Goal: Information Seeking & Learning: Check status

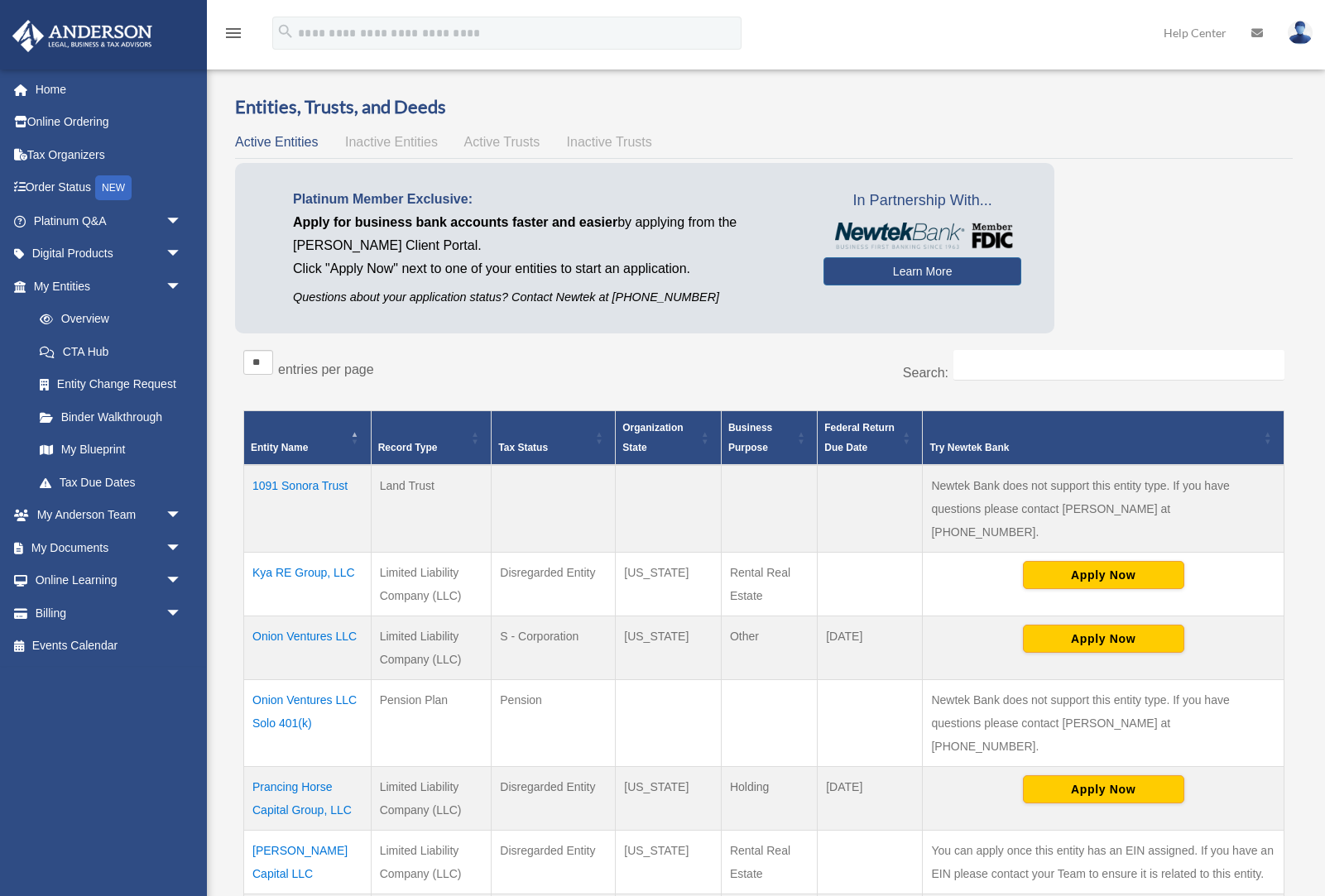
scroll to position [9, 0]
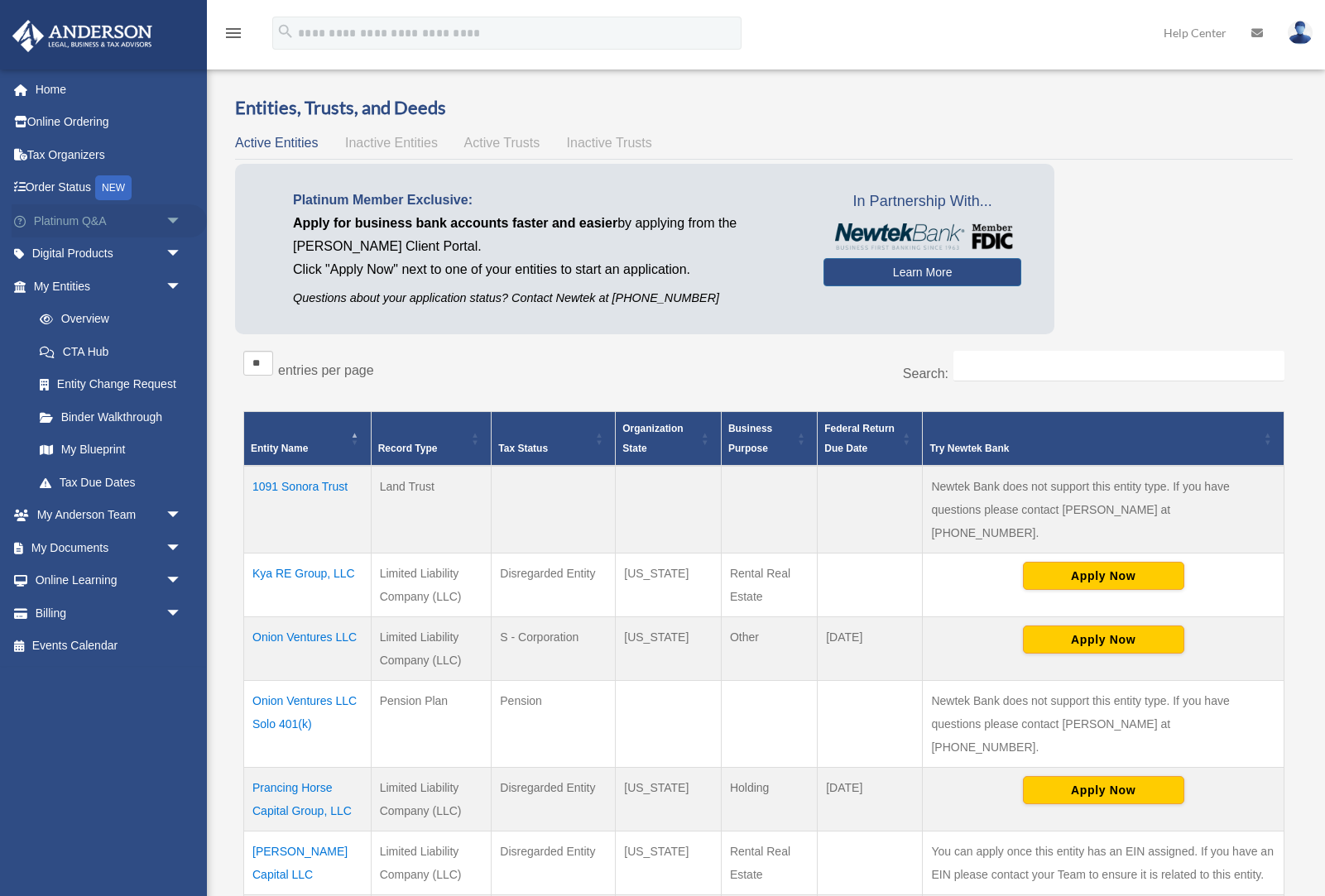
click at [92, 218] on link "Platinum Q&A arrow_drop_down" at bounding box center [109, 220] width 195 height 33
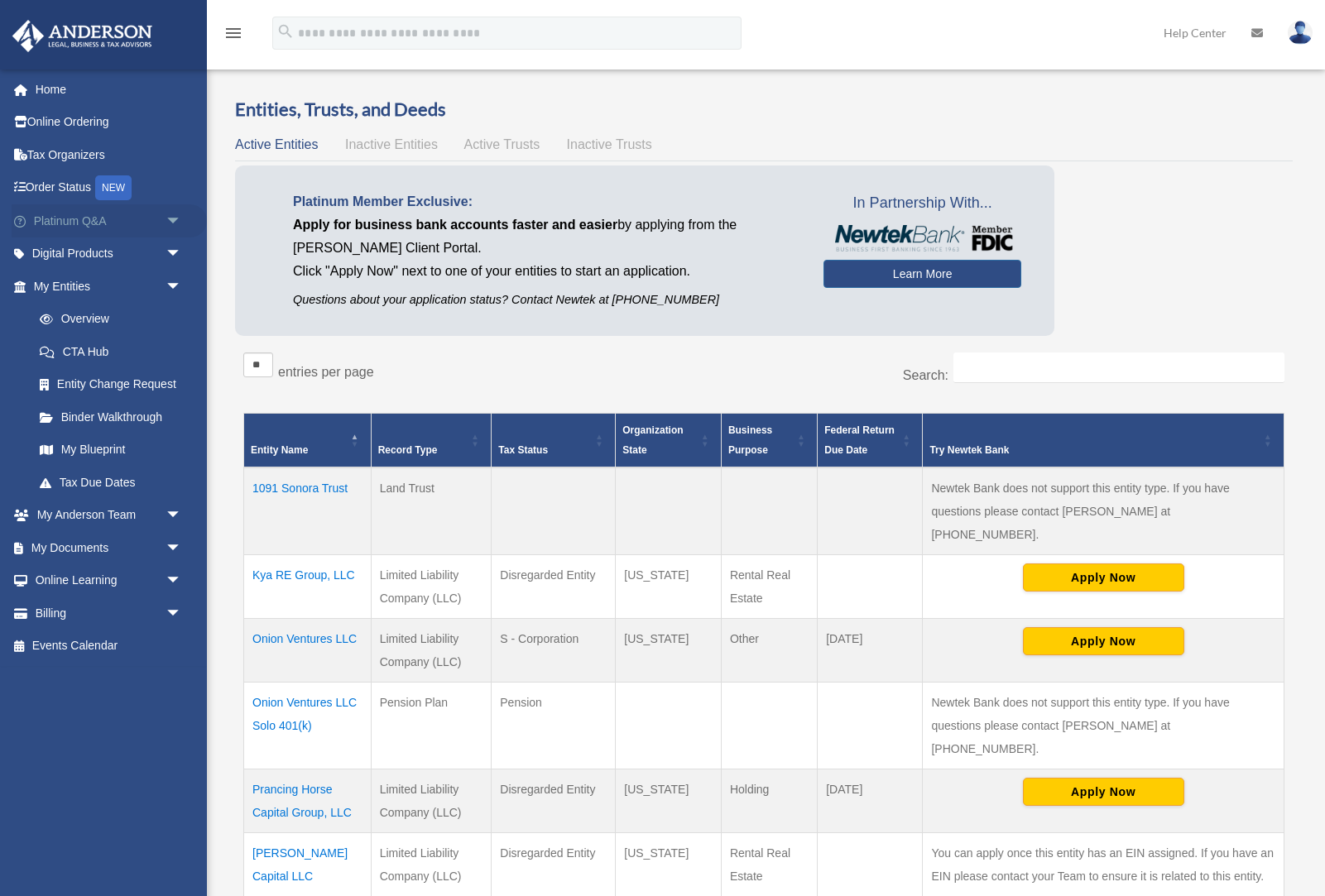
scroll to position [10, 0]
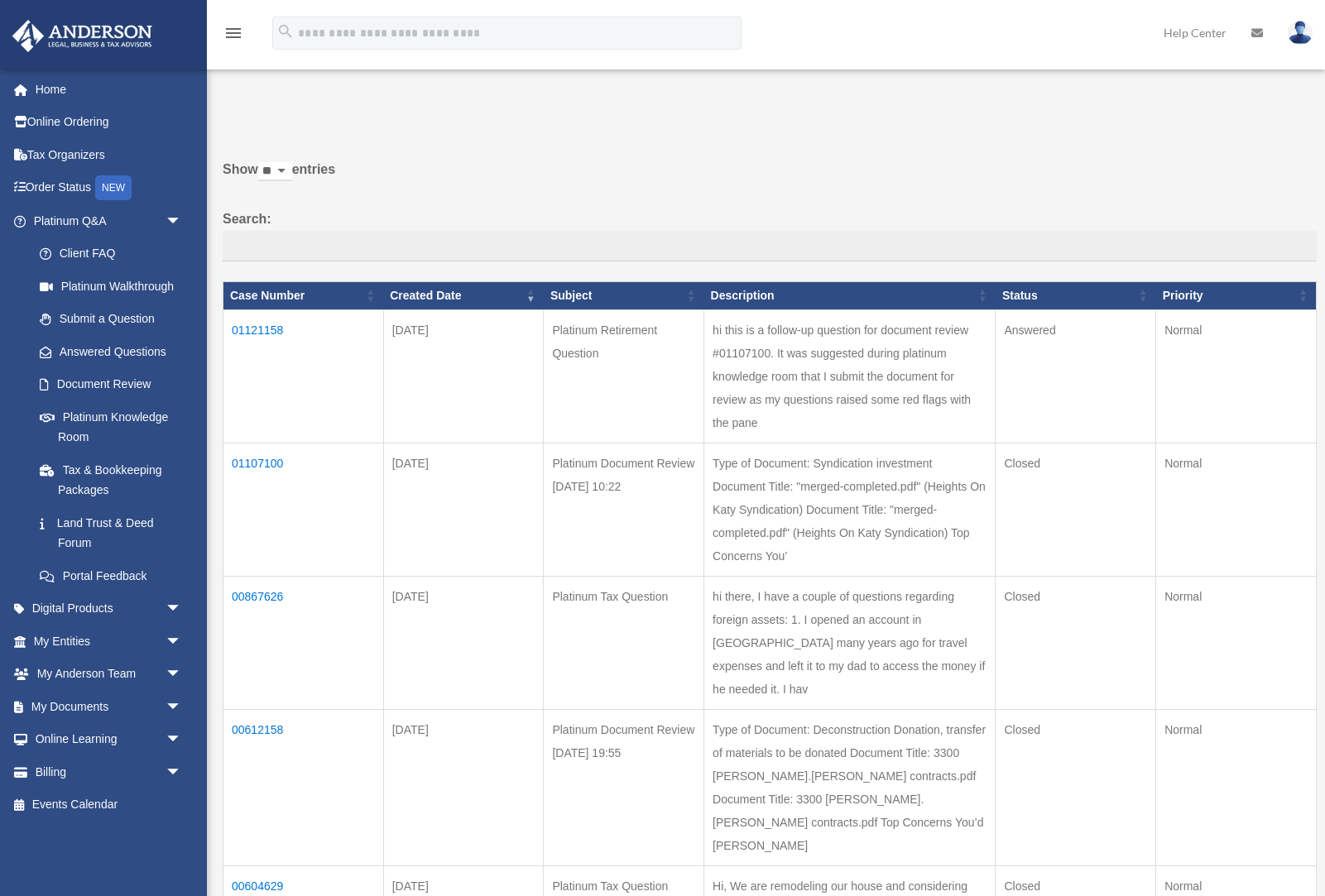
click at [298, 325] on td "01121158" at bounding box center [304, 376] width 161 height 133
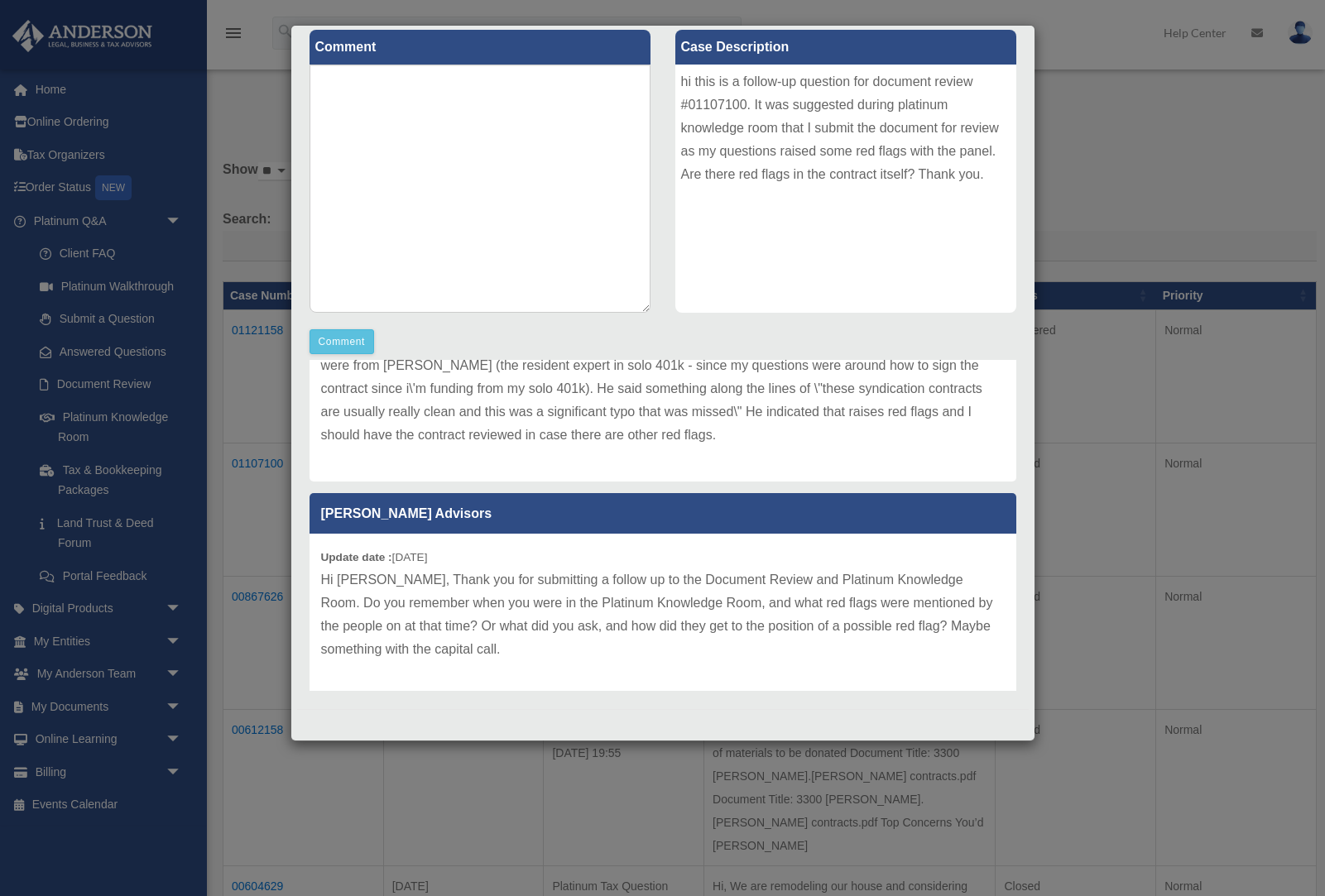
scroll to position [474, 0]
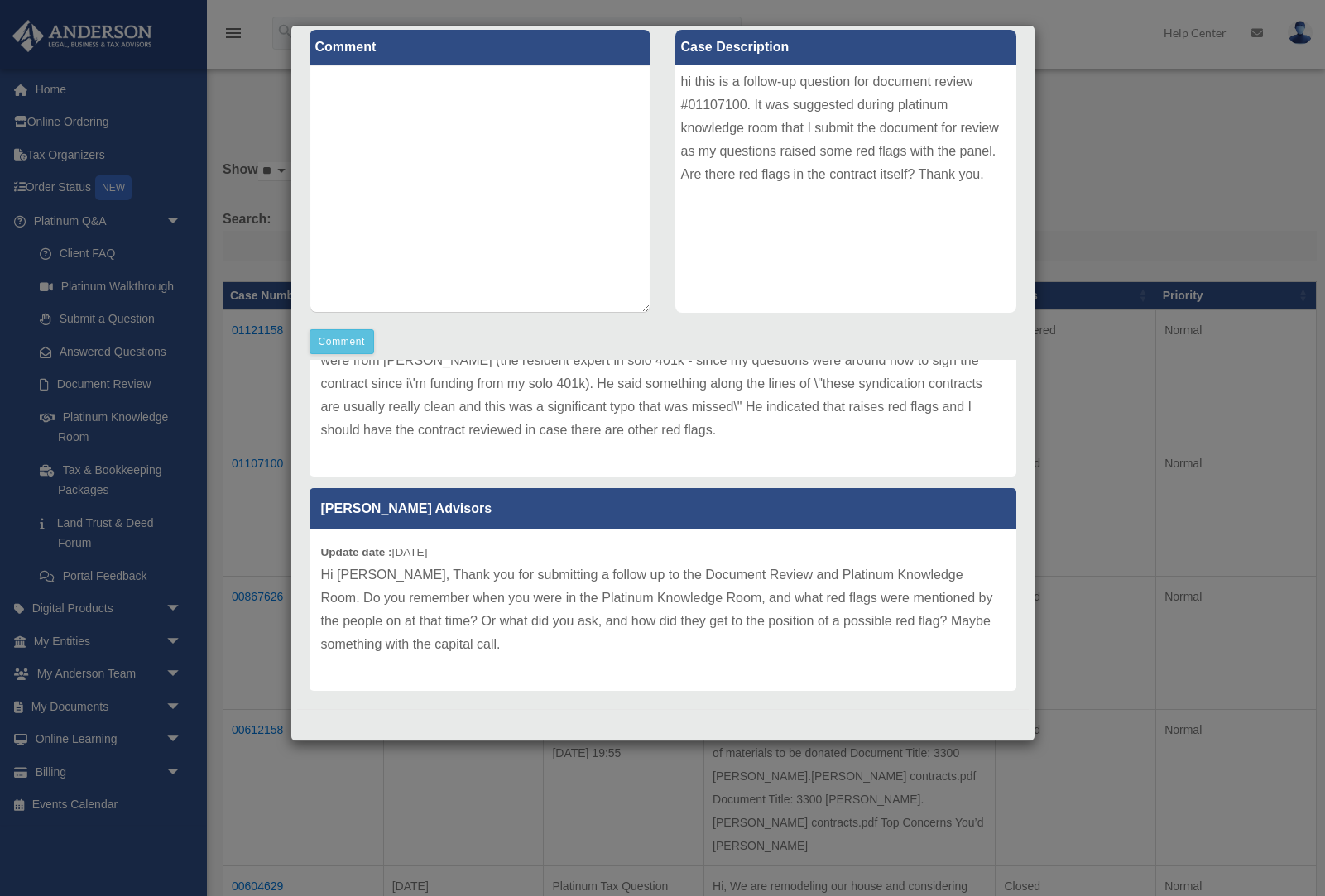
click at [1218, 202] on div "Case Detail × Platinum Retirement Question Case Number 01121158 Created Date [D…" at bounding box center [662, 448] width 1325 height 896
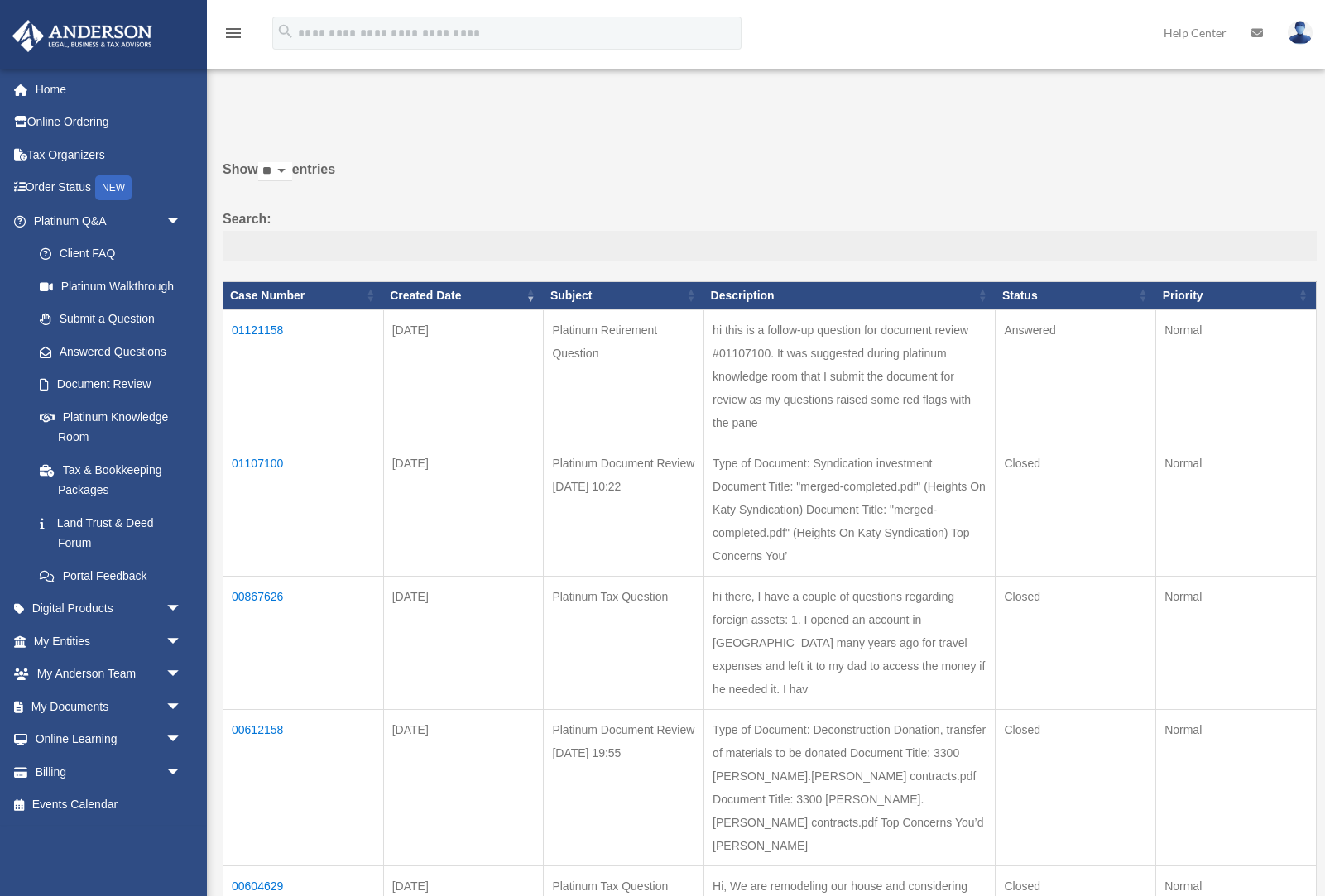
click at [251, 458] on td "01107100" at bounding box center [304, 509] width 161 height 133
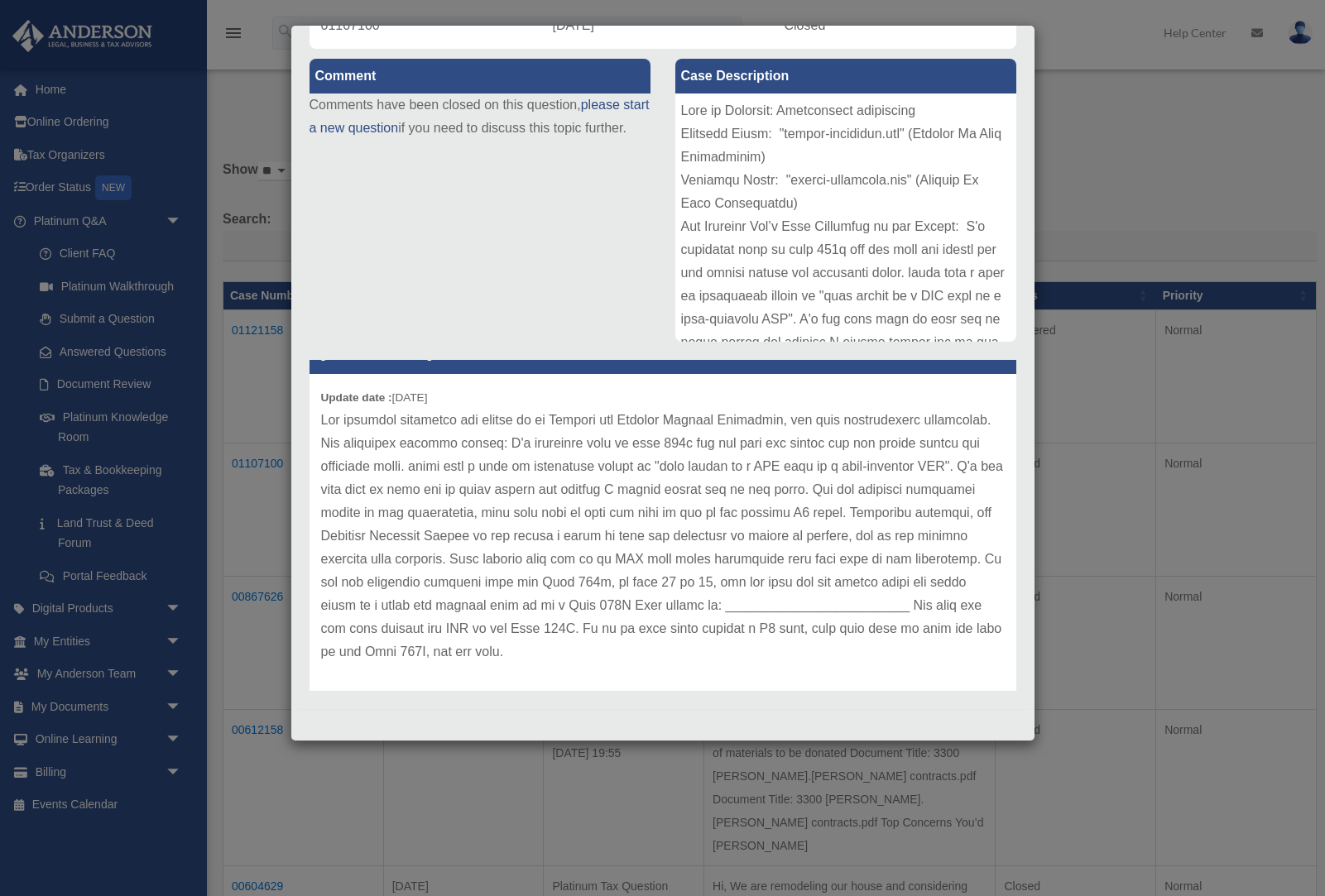
scroll to position [0, 0]
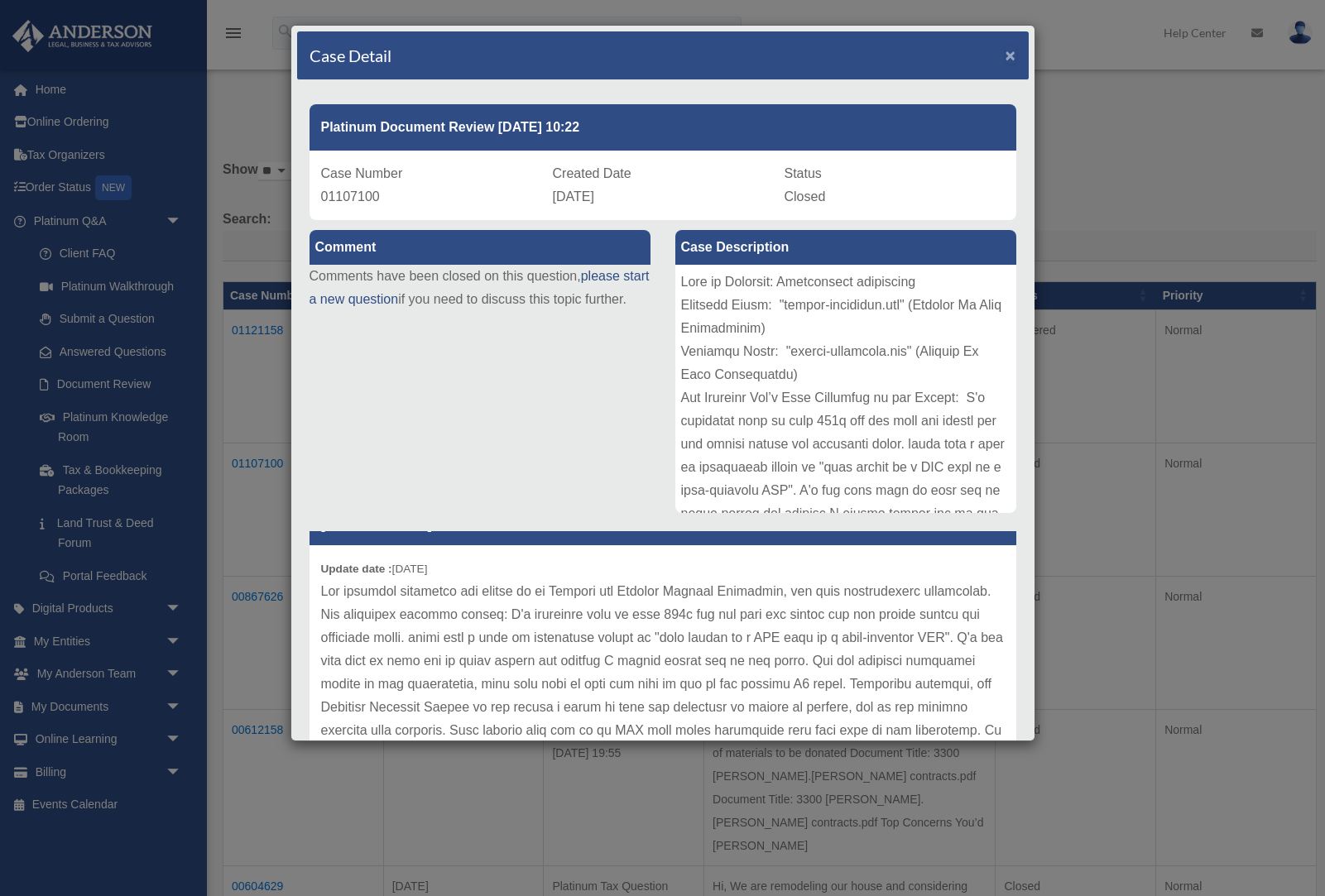
click at [1009, 56] on span "×" at bounding box center [1011, 55] width 11 height 19
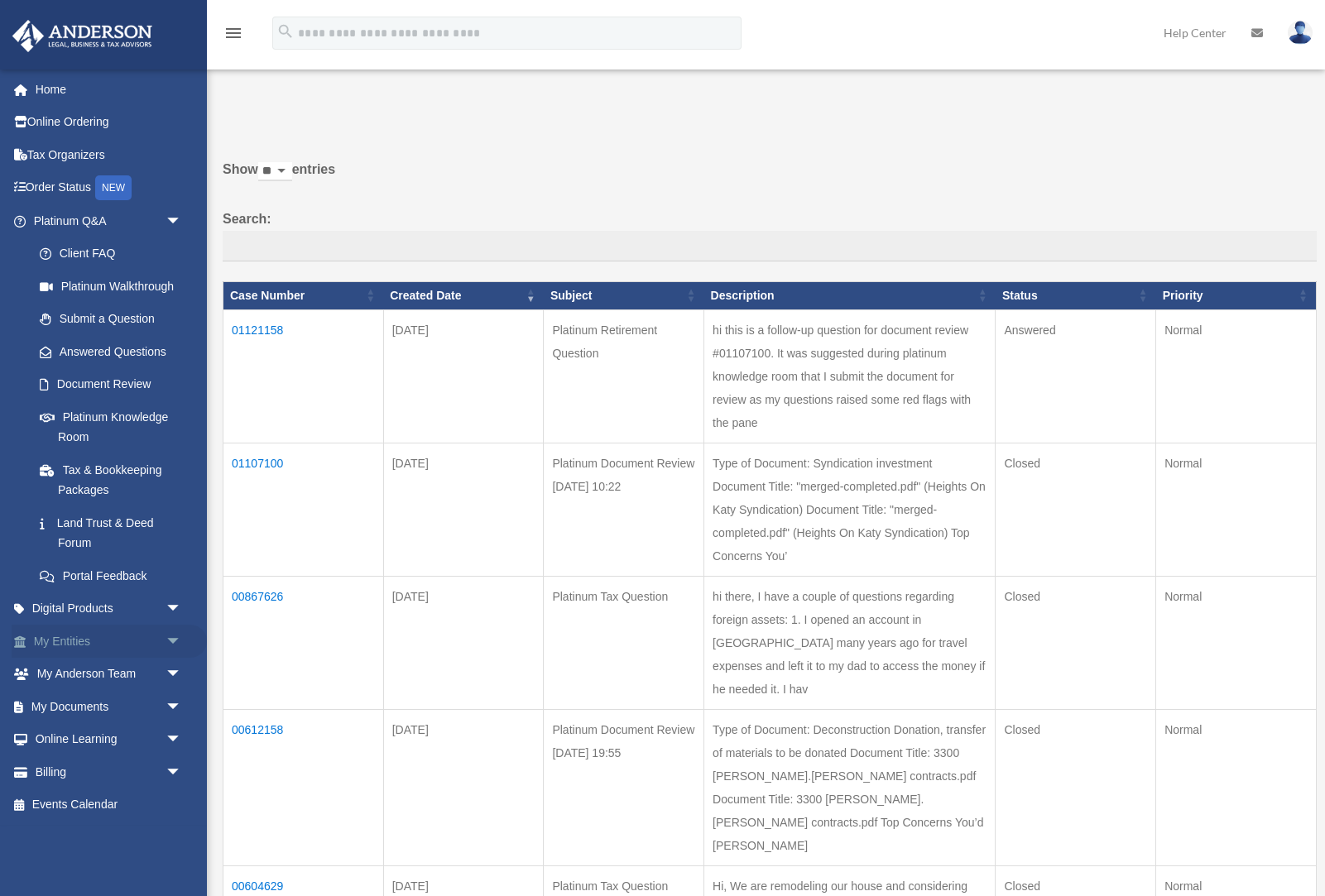
click at [114, 635] on link "My Entities arrow_drop_down" at bounding box center [109, 640] width 195 height 33
click at [170, 640] on span "arrow_drop_down" at bounding box center [182, 641] width 33 height 34
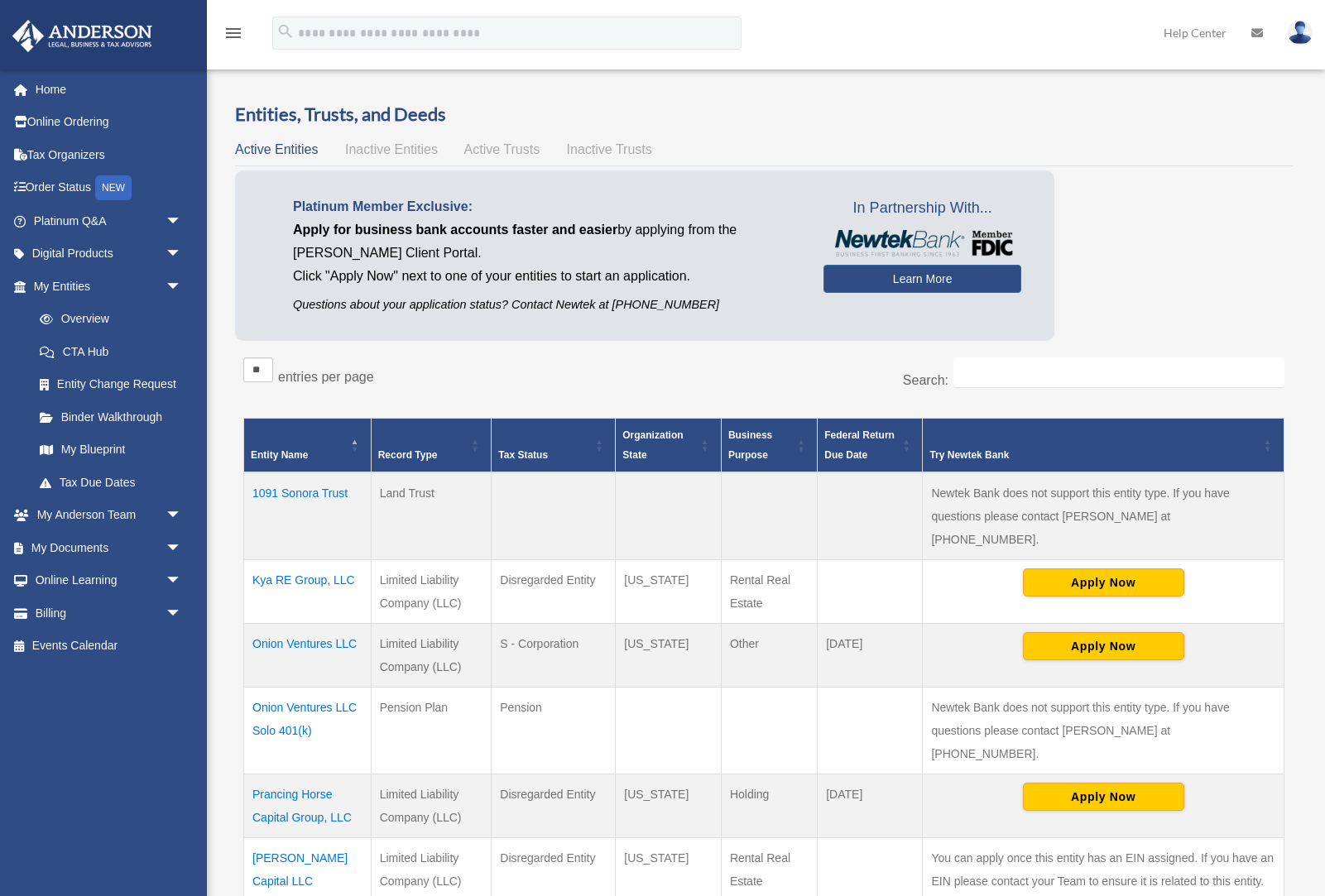
click at [309, 688] on td "Onion Ventures LLC Solo 401(k)" at bounding box center [308, 730] width 128 height 87
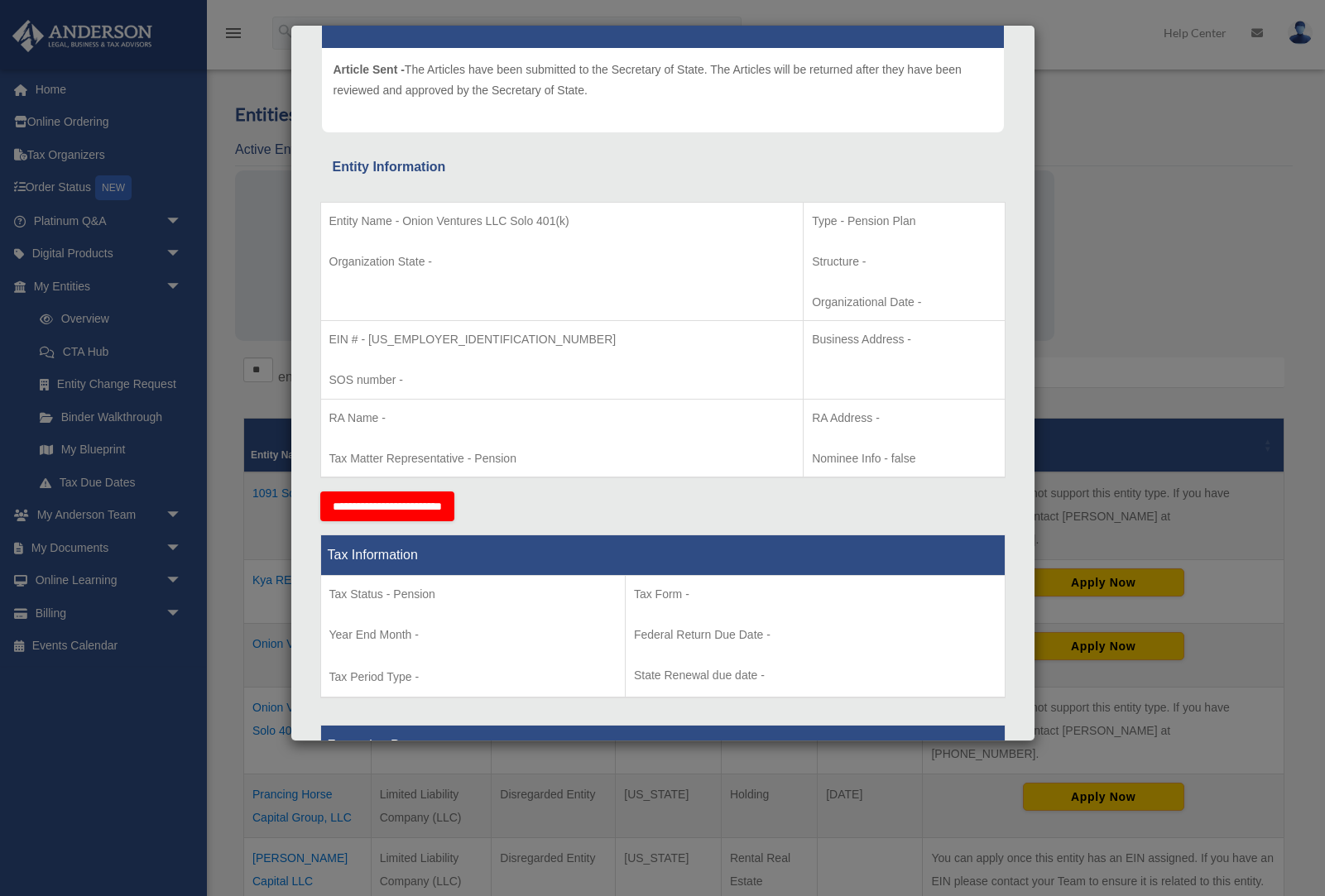
scroll to position [181, 0]
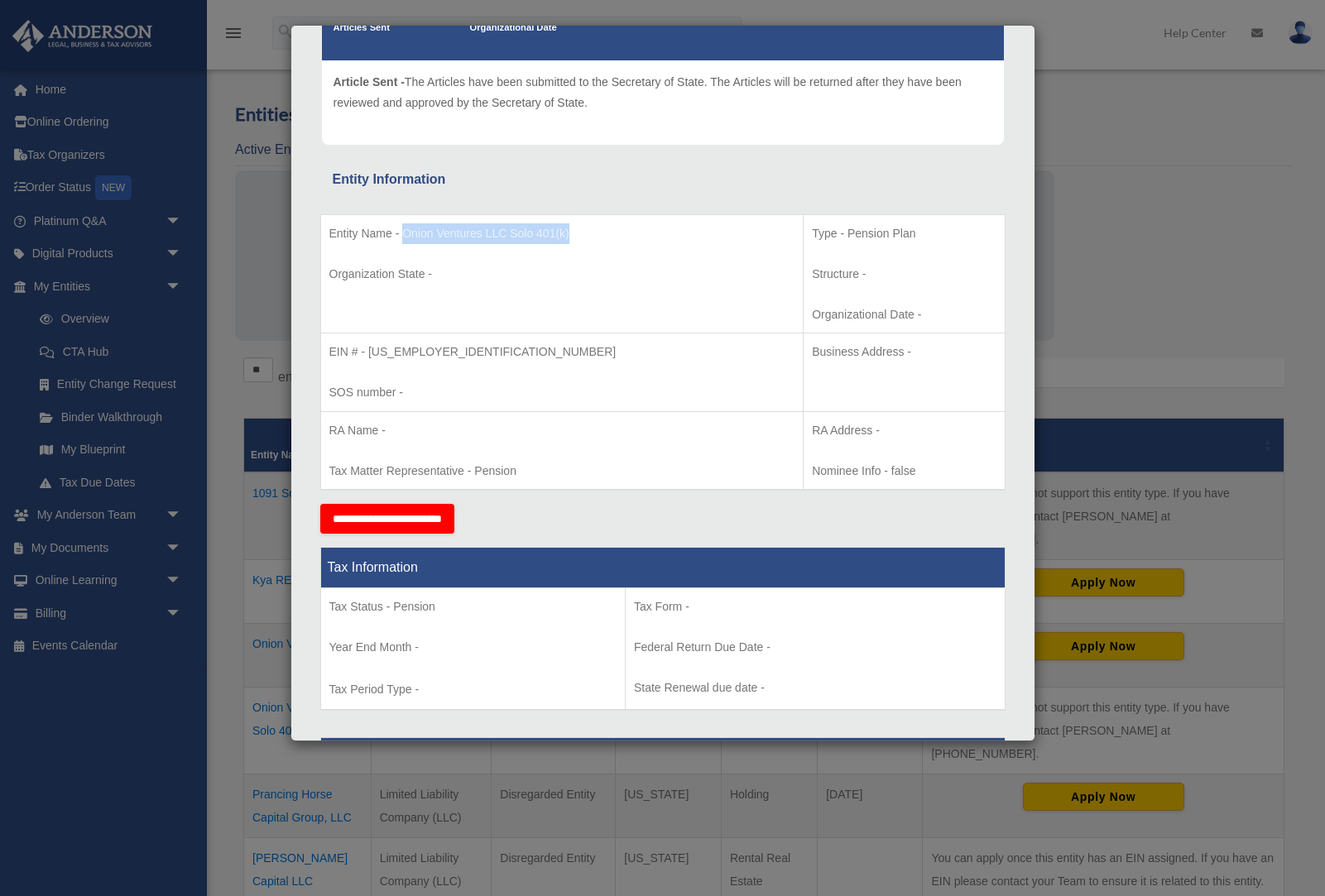
drag, startPoint x: 403, startPoint y: 231, endPoint x: 582, endPoint y: 233, distance: 179.0
click at [581, 233] on p "Entity Name - Onion Ventures LLC Solo 401(k)" at bounding box center [562, 234] width 466 height 21
copy p "Onion Ventures LLC Solo 401(k)"
click at [605, 320] on td "Entity Name - Onion Ventures LLC Solo 401(k) Organization State -" at bounding box center [562, 274] width 483 height 119
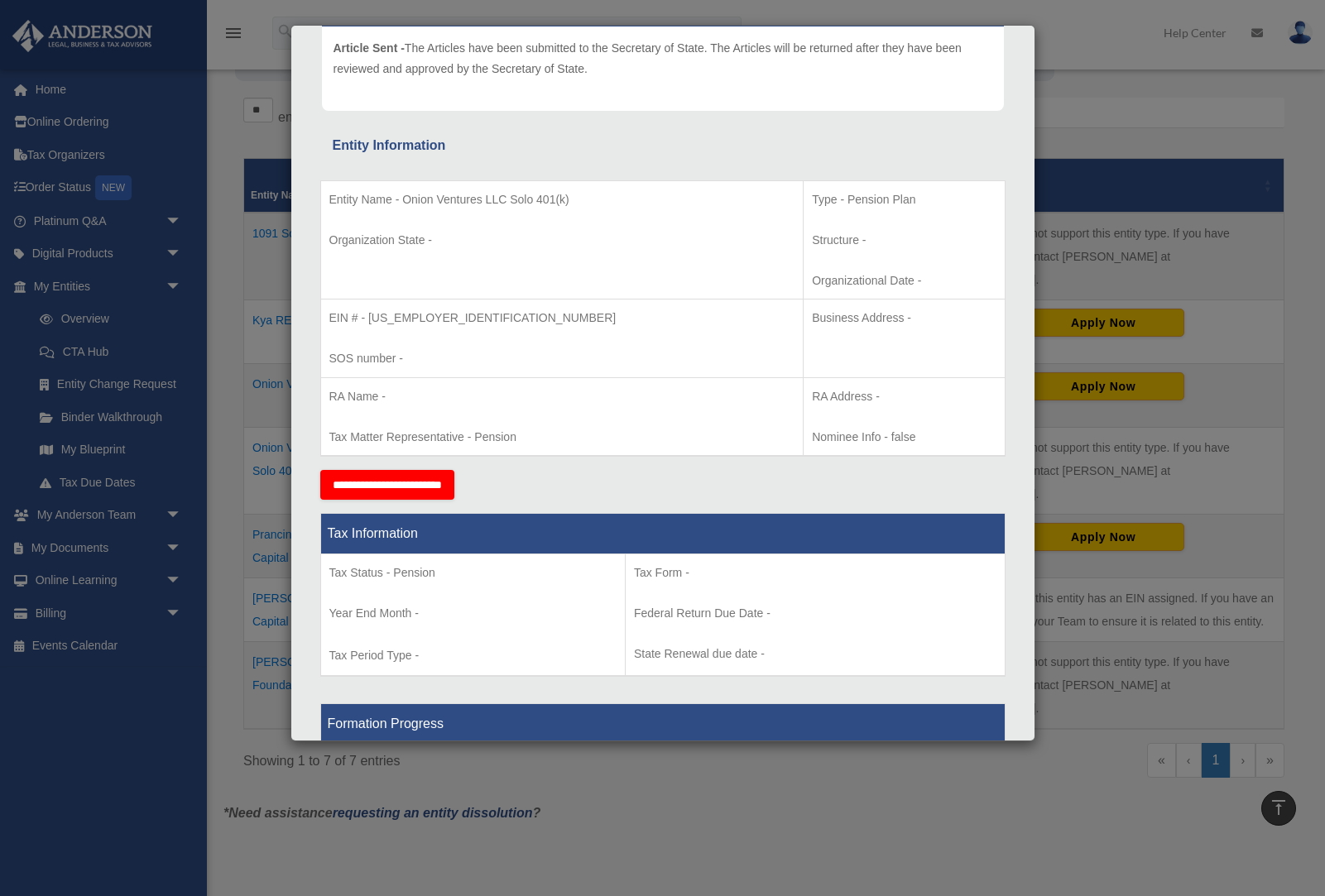
scroll to position [213, 0]
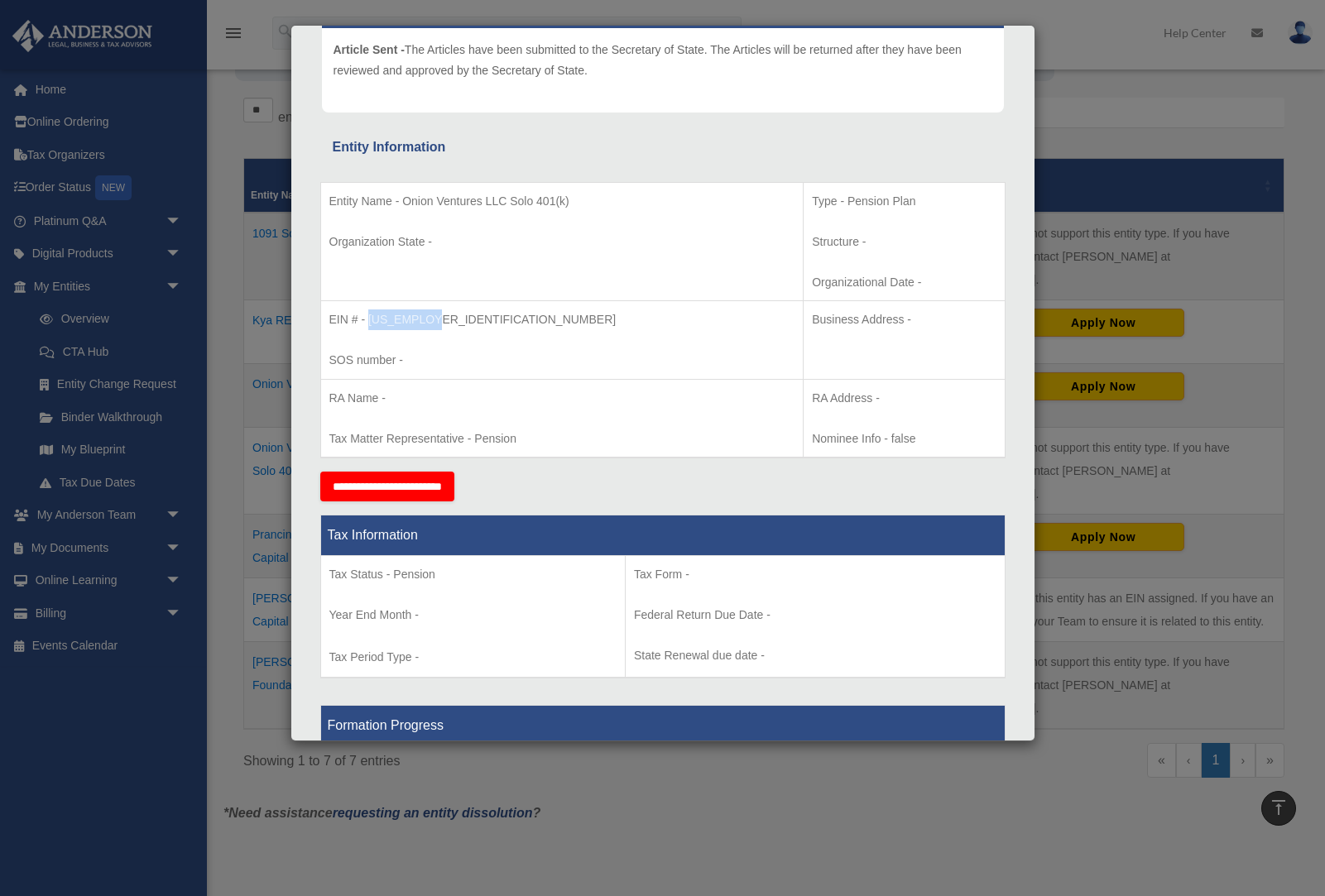
drag, startPoint x: 370, startPoint y: 320, endPoint x: 438, endPoint y: 320, distance: 68.0
click at [438, 320] on p "EIN # - 85-0536802" at bounding box center [562, 319] width 466 height 21
copy p "85-0536802"
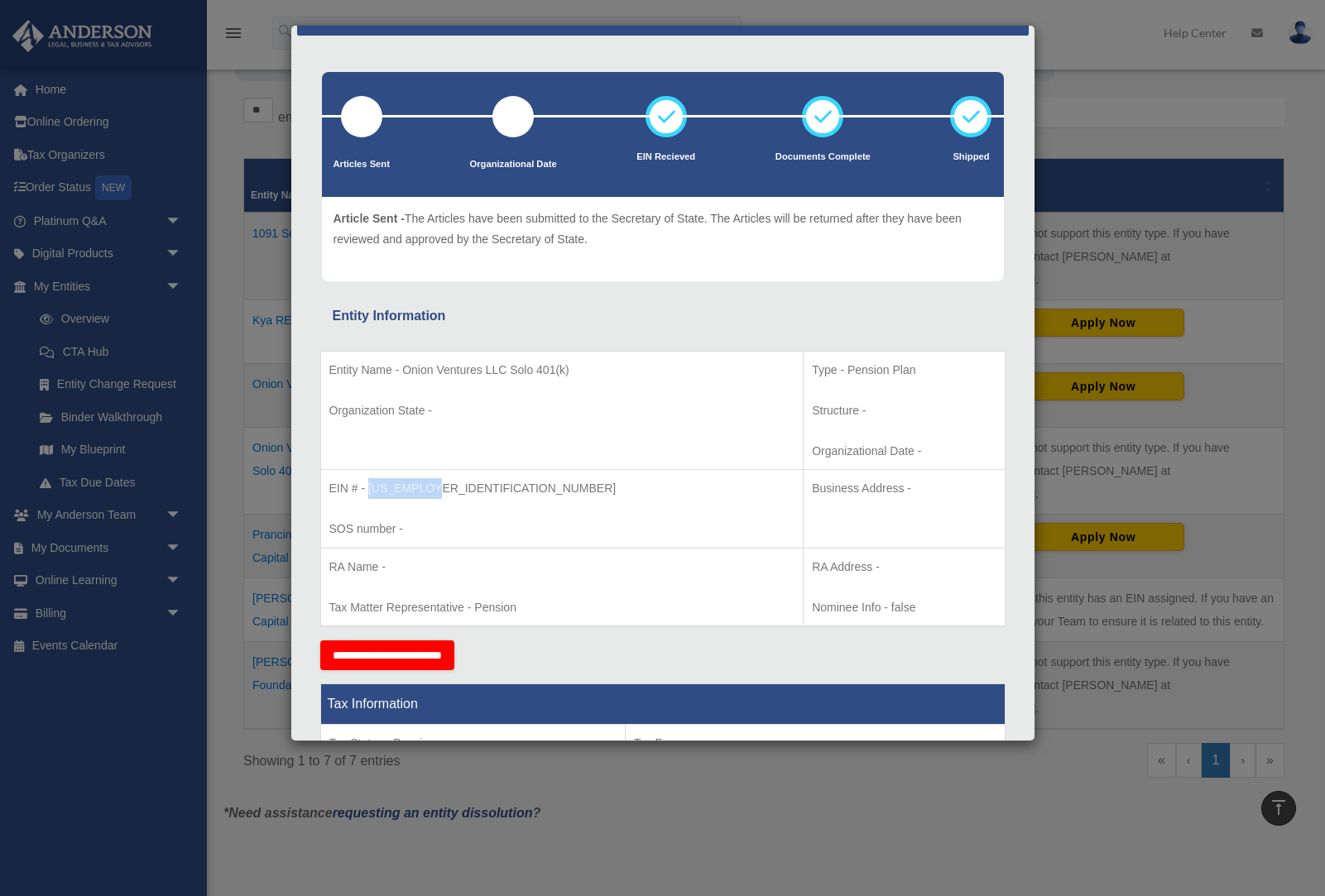
scroll to position [0, 0]
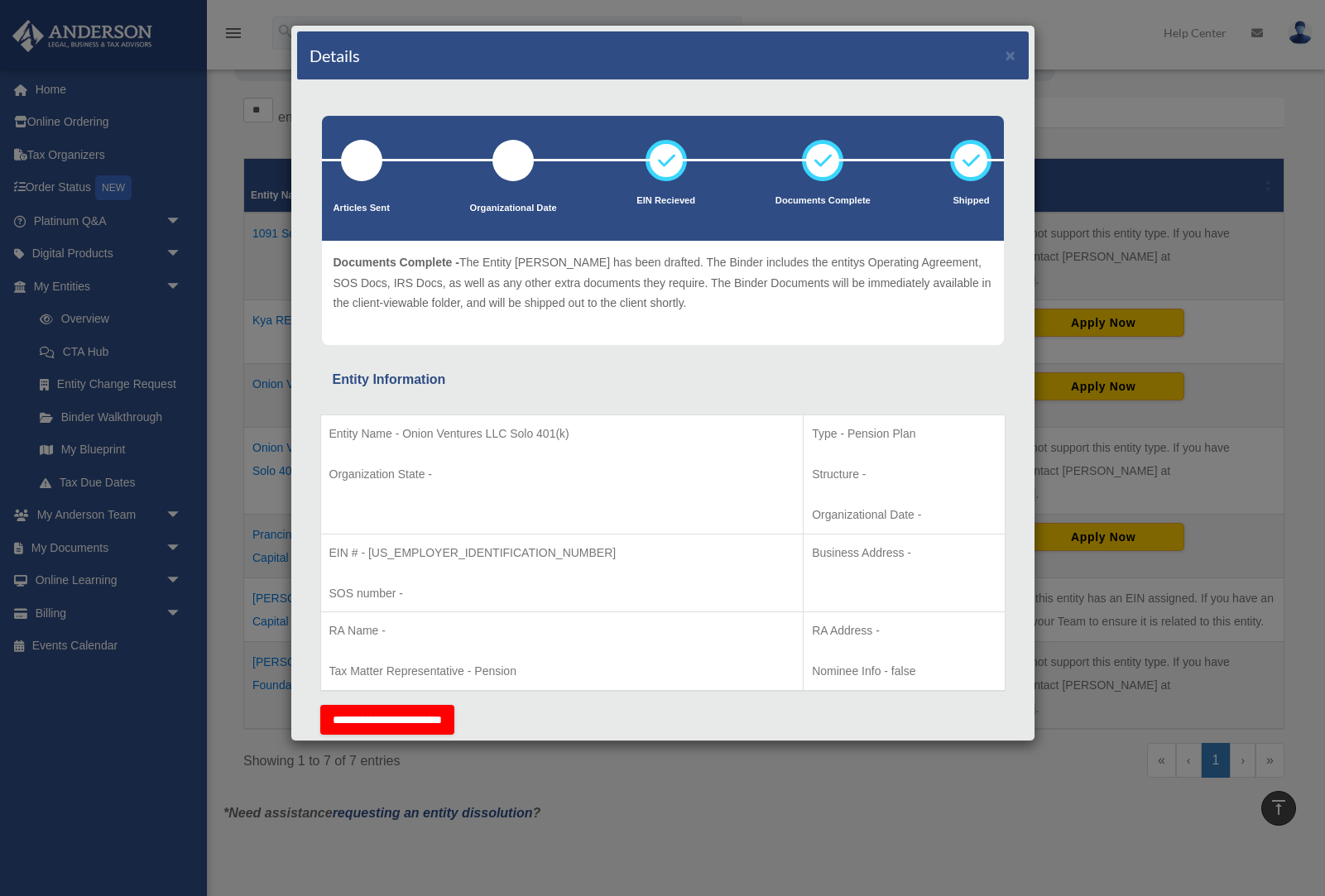
click at [1000, 62] on div "Details ×" at bounding box center [662, 55] width 731 height 49
click at [1008, 57] on button "×" at bounding box center [1011, 55] width 11 height 18
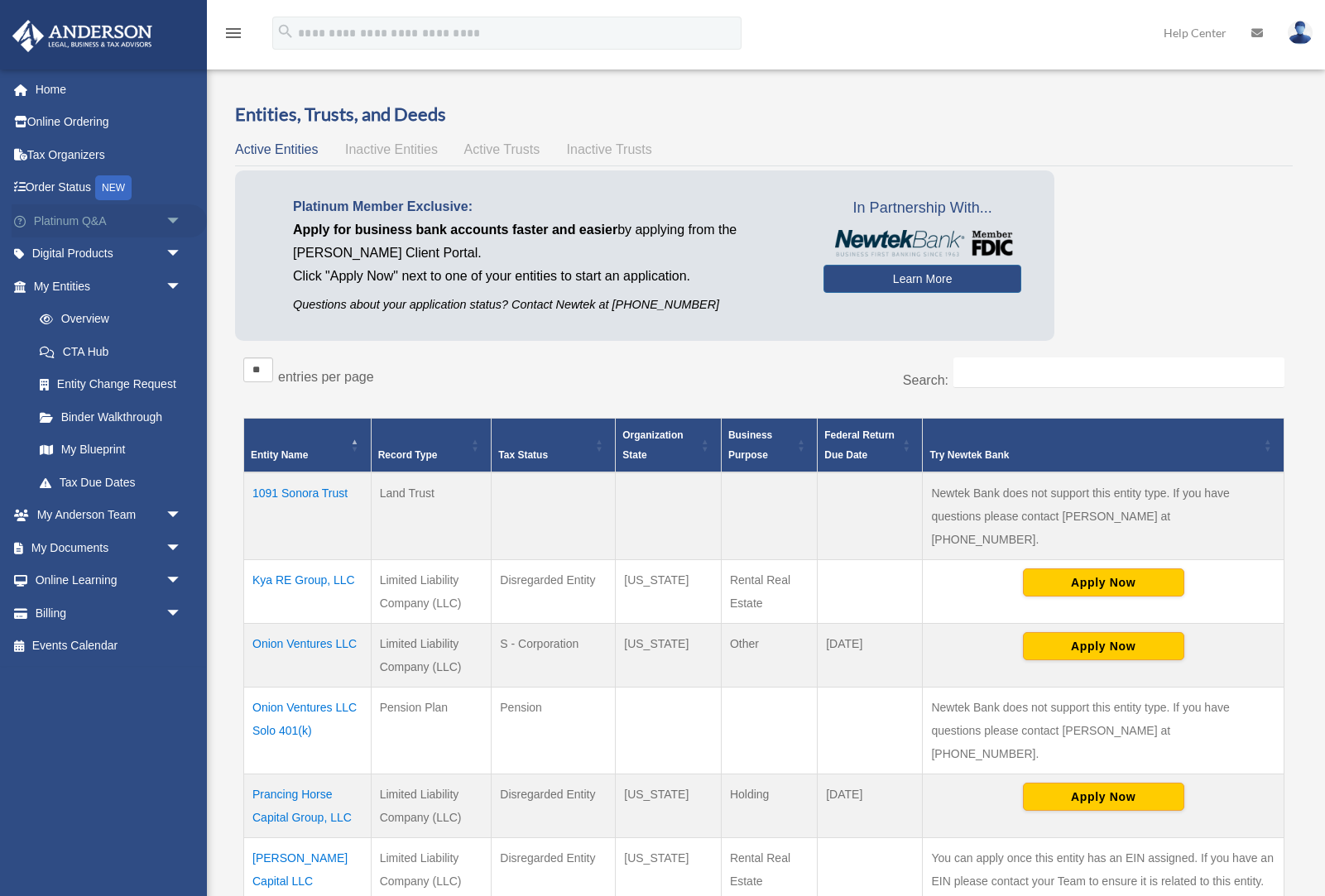
click at [61, 219] on link "Platinum Q&A arrow_drop_down" at bounding box center [109, 220] width 195 height 33
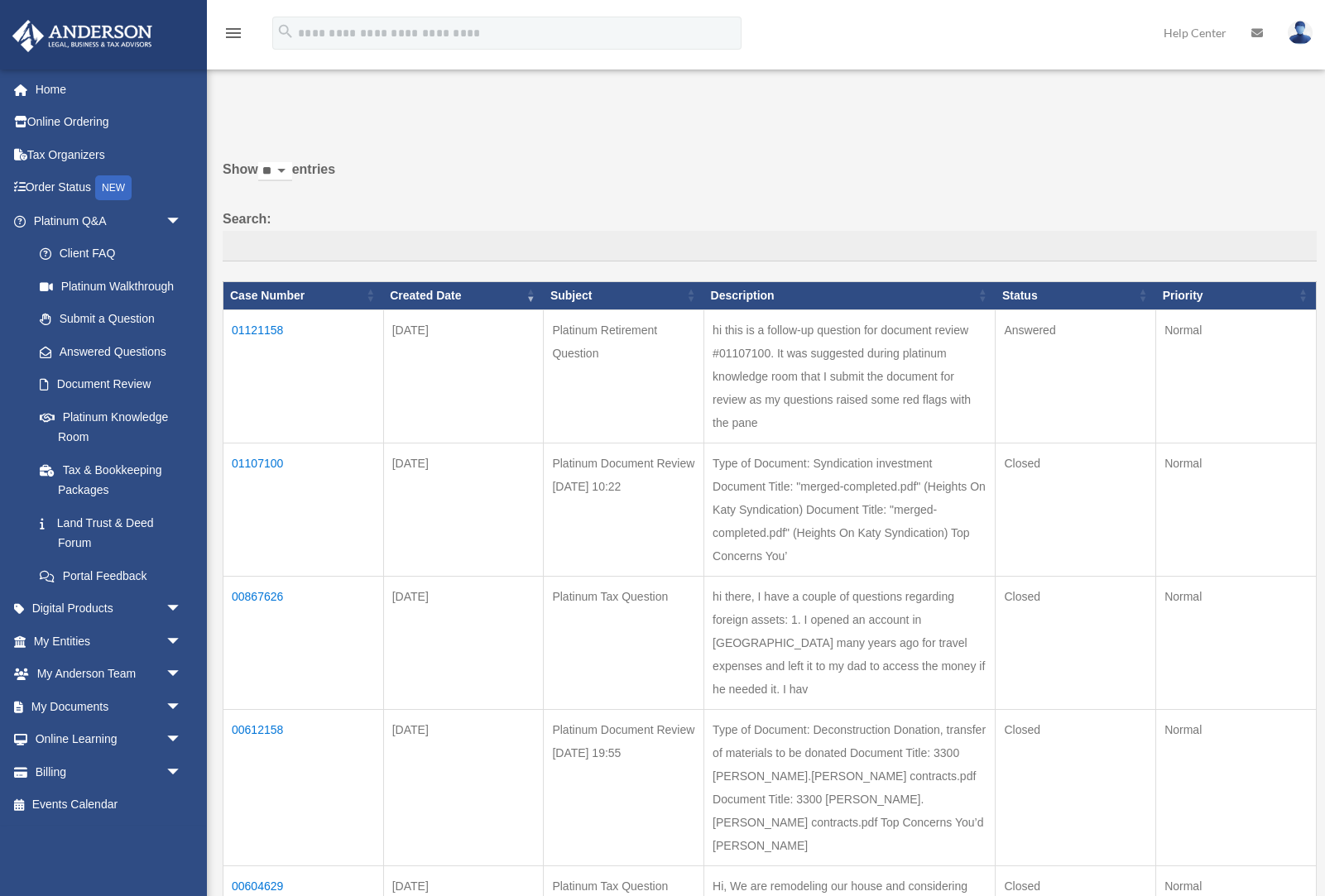
click at [257, 462] on td "01107100" at bounding box center [304, 509] width 161 height 133
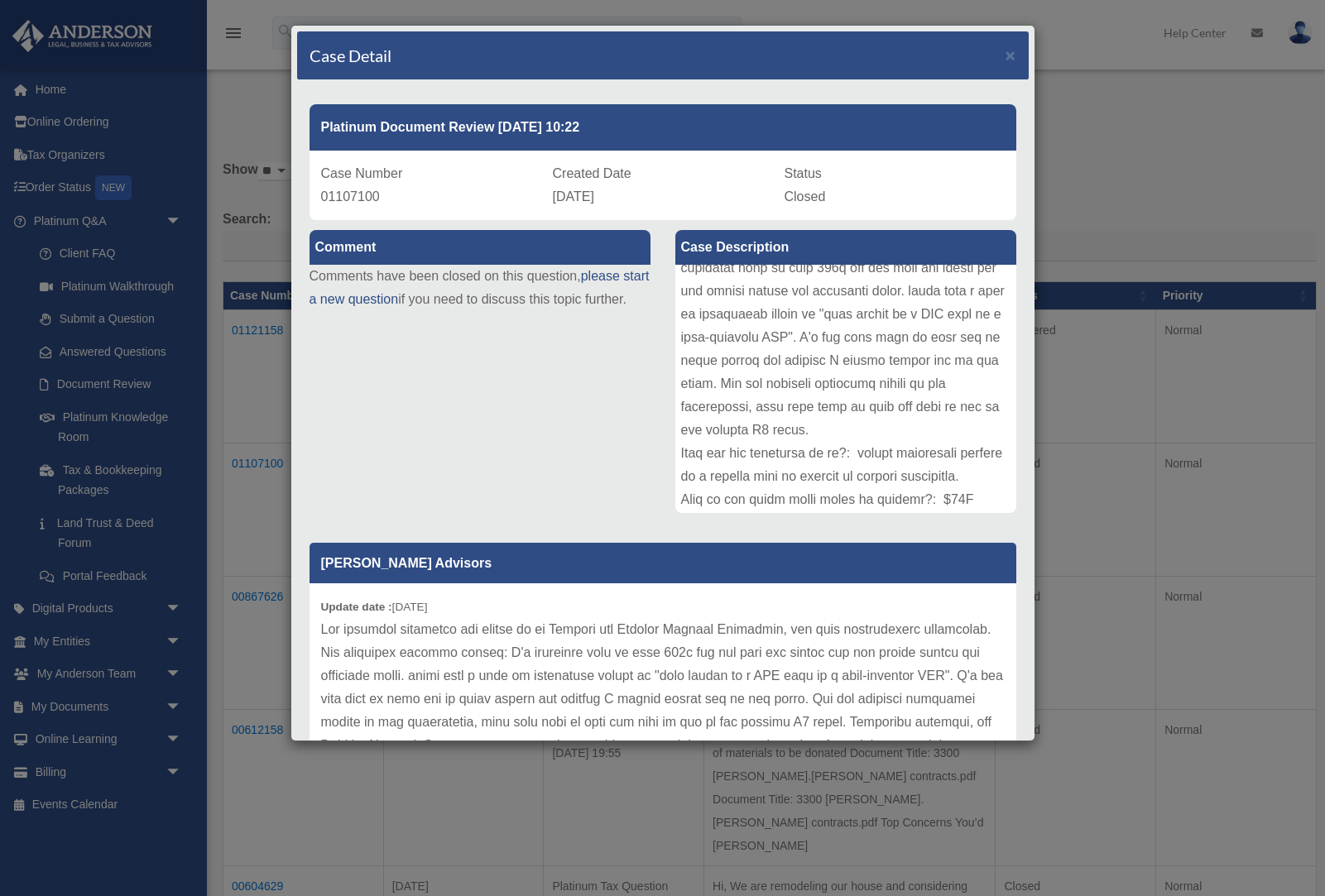
scroll to position [165, 0]
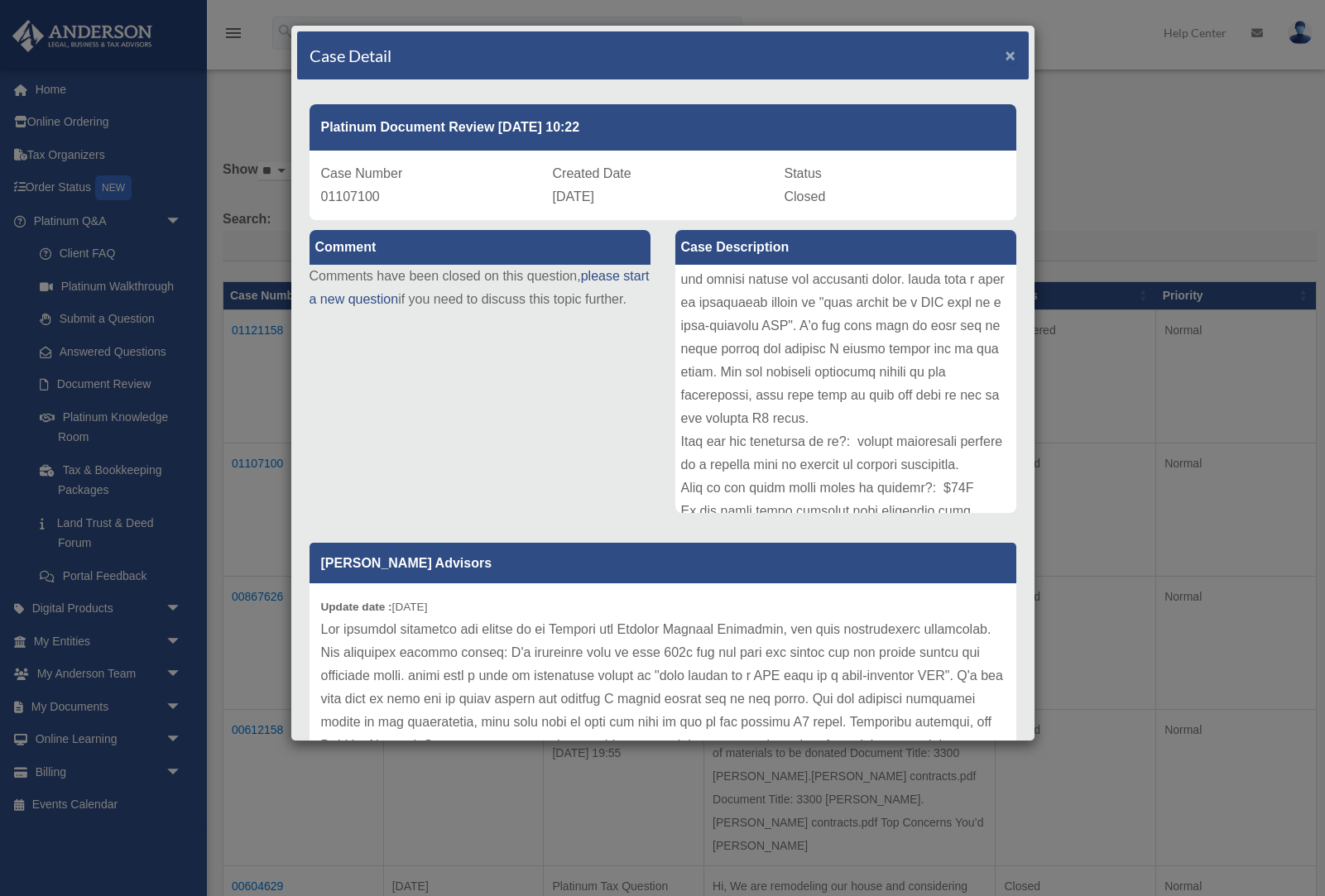
click at [1014, 52] on span "×" at bounding box center [1011, 55] width 11 height 19
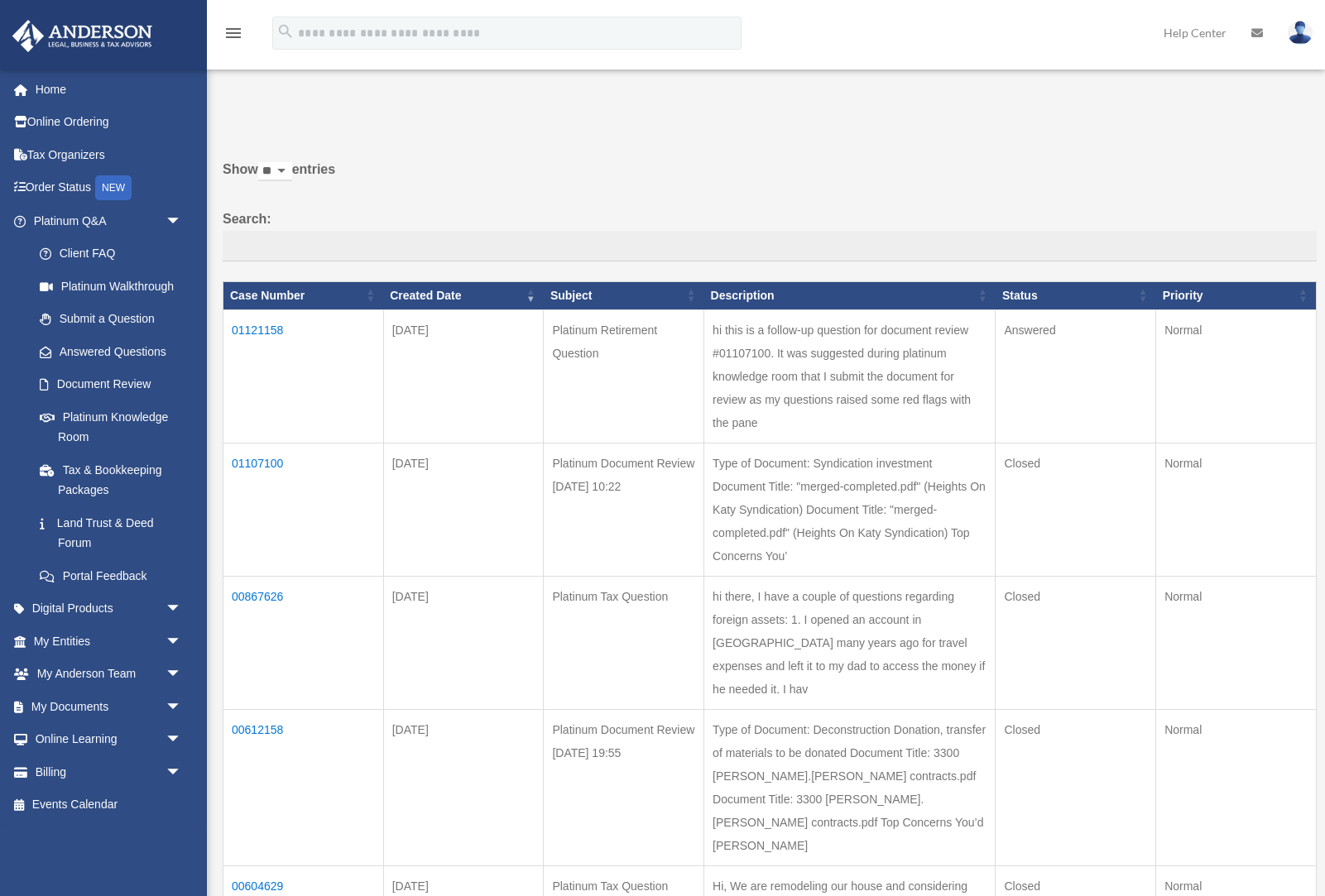
click at [256, 330] on td "01121158" at bounding box center [304, 376] width 161 height 133
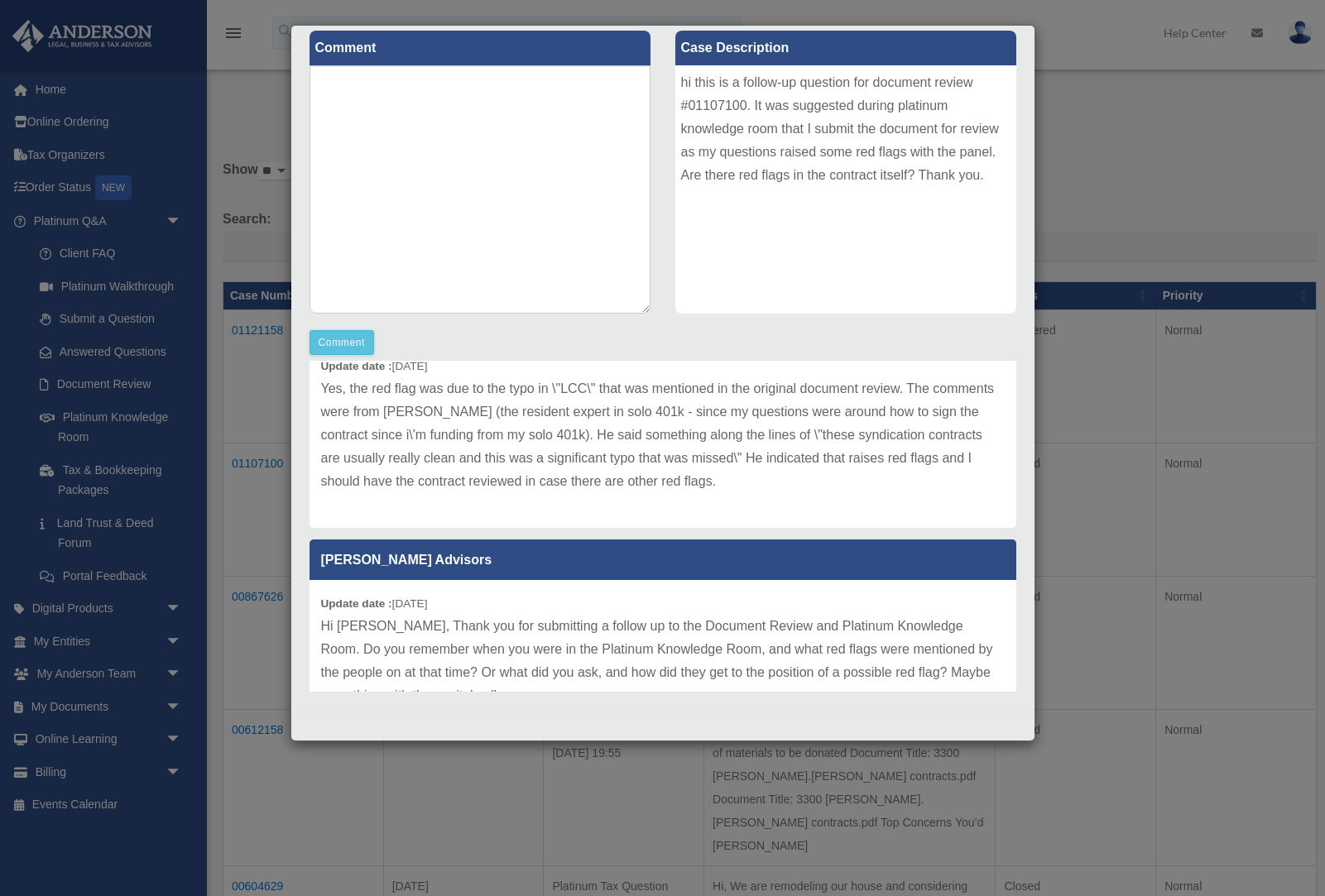
scroll to position [0, 0]
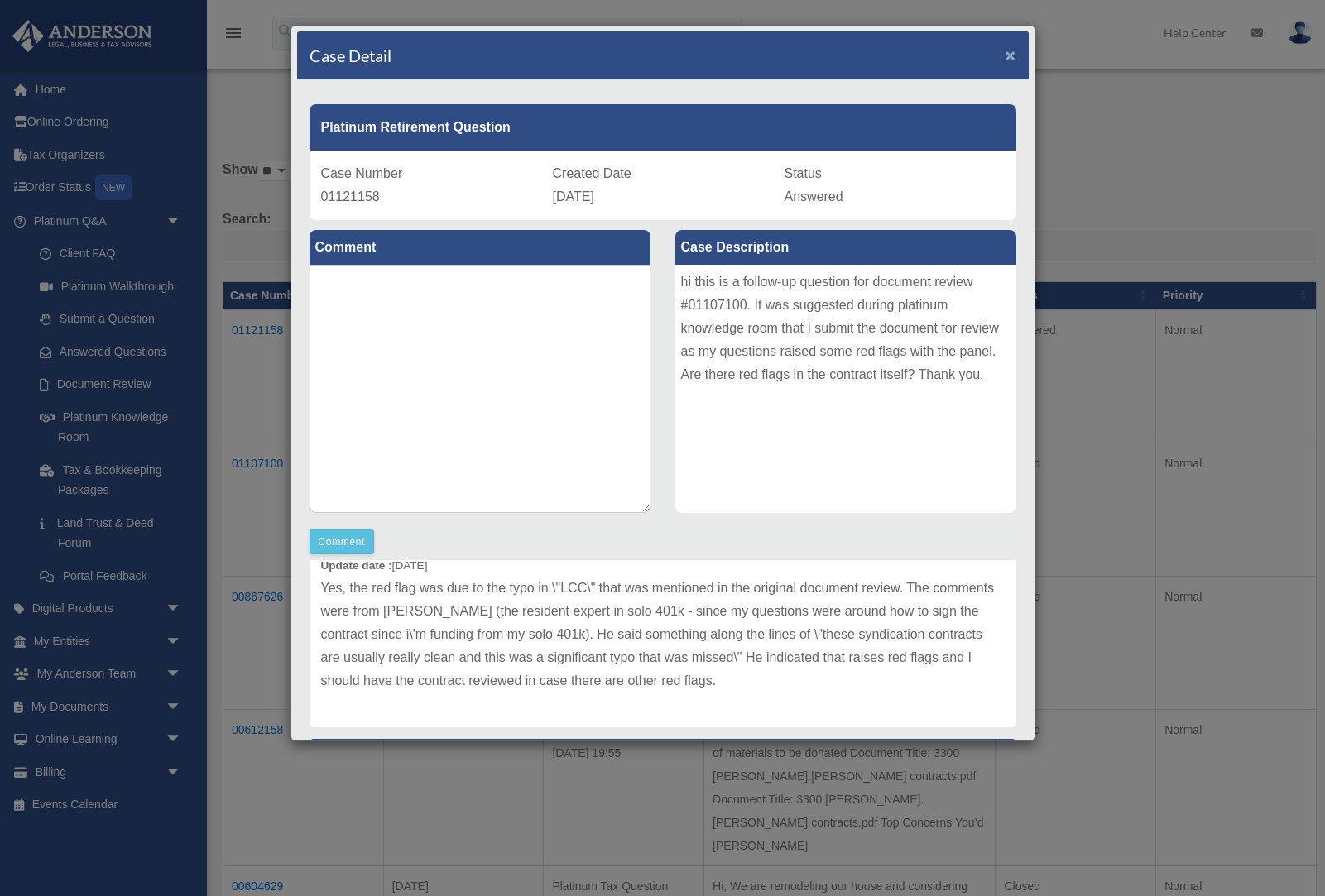
click at [1007, 56] on span "×" at bounding box center [1011, 55] width 11 height 19
